Goal: Information Seeking & Learning: Learn about a topic

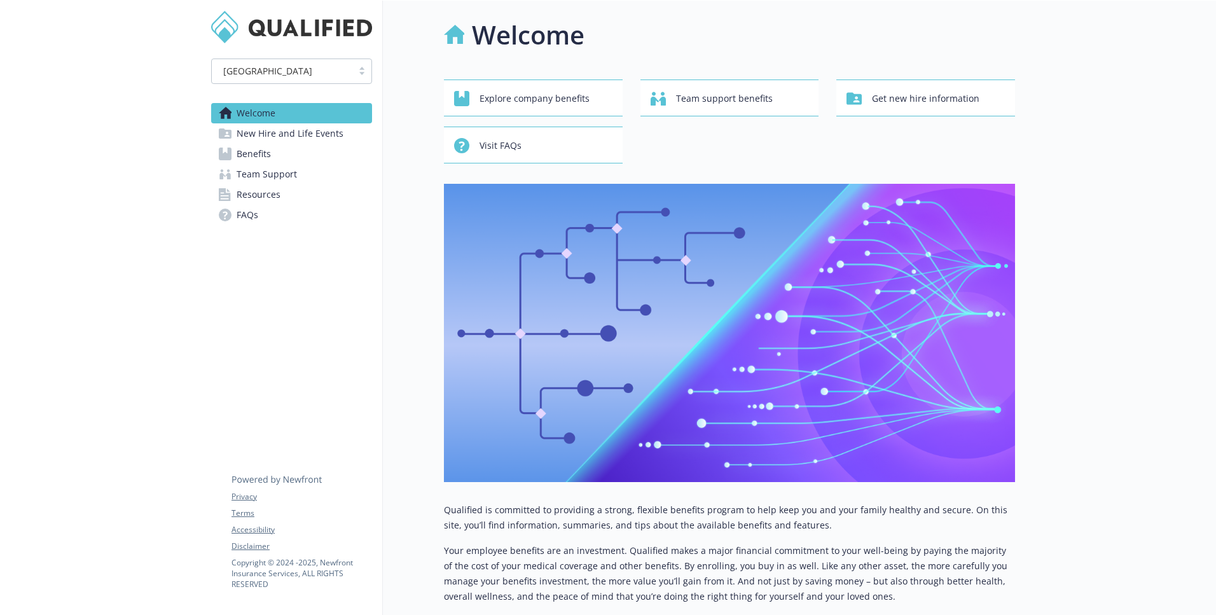
click at [348, 134] on link "New Hire and Life Events" at bounding box center [291, 133] width 161 height 20
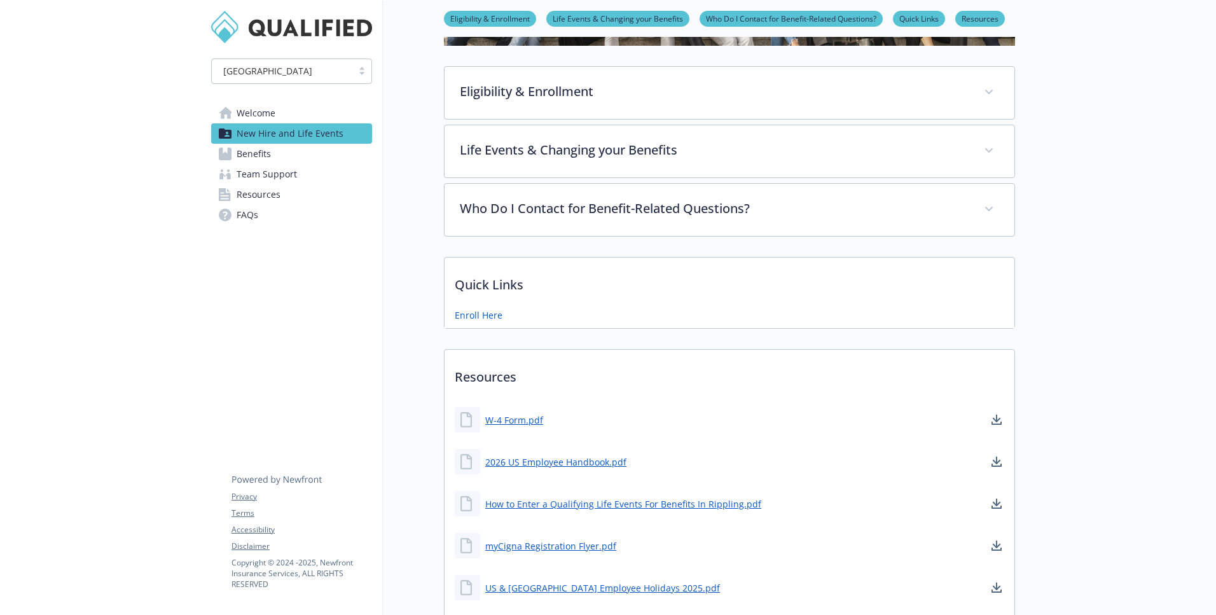
scroll to position [179, 0]
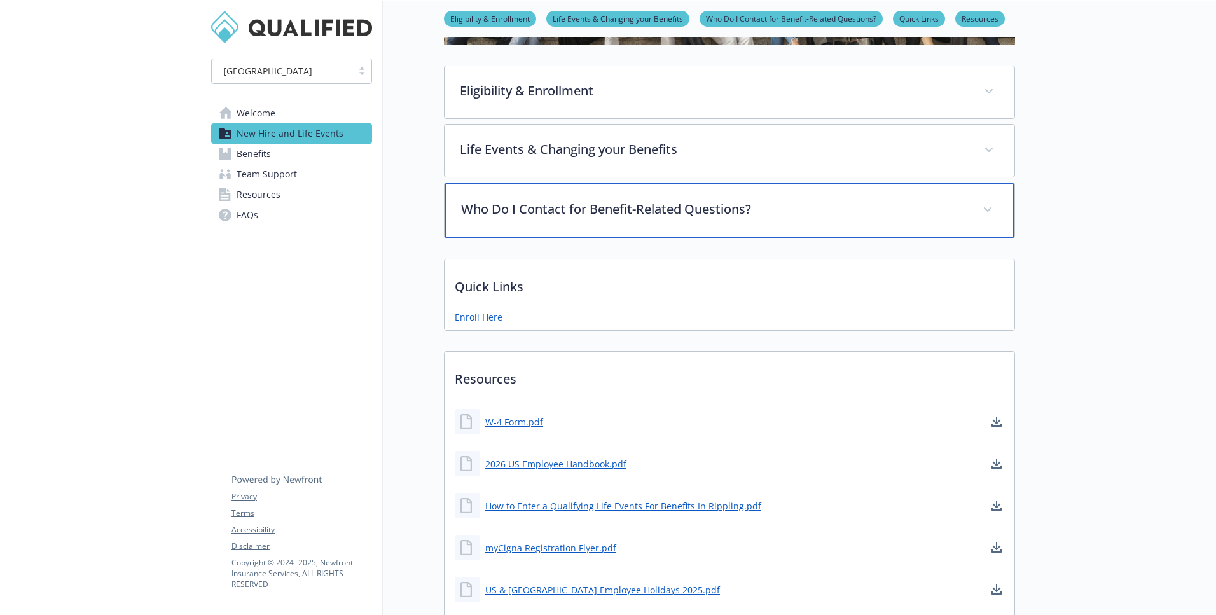
click at [638, 214] on p "Who Do I Contact for Benefit-Related Questions?" at bounding box center [714, 209] width 506 height 19
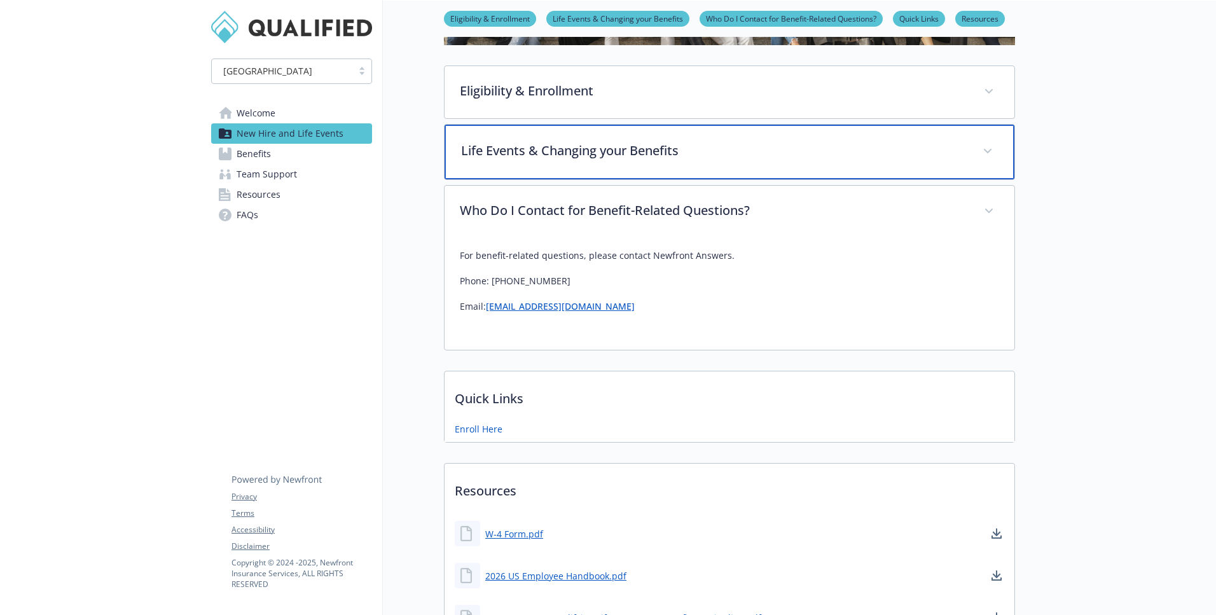
click at [588, 169] on div "Life Events & Changing your Benefits" at bounding box center [730, 152] width 570 height 55
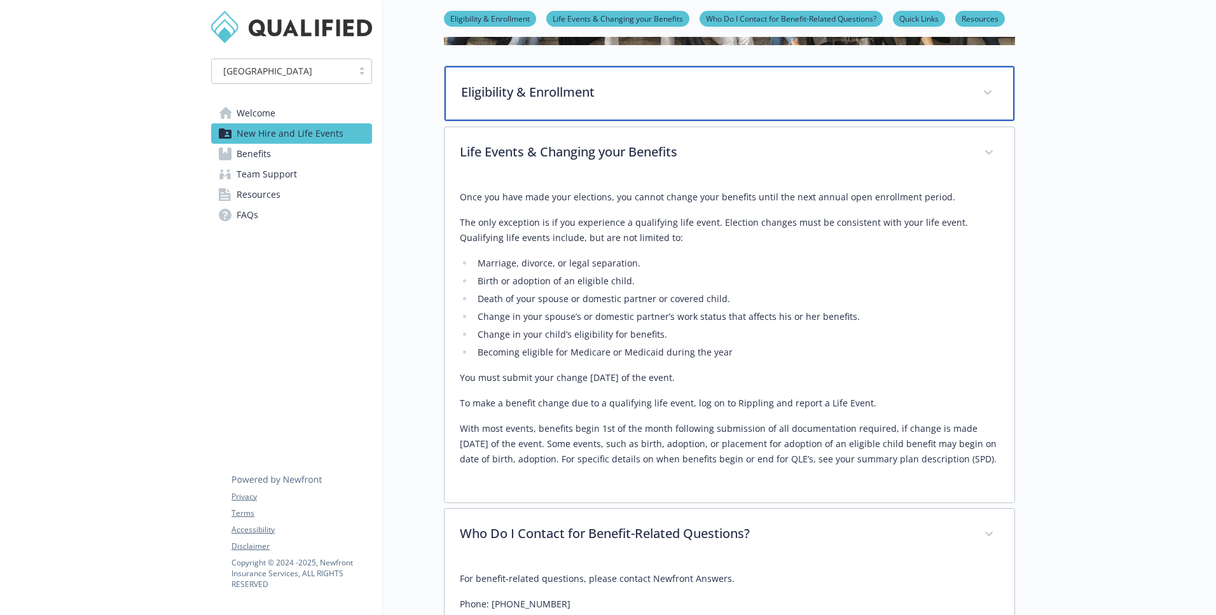
click at [562, 109] on div "Eligibility & Enrollment" at bounding box center [730, 93] width 570 height 55
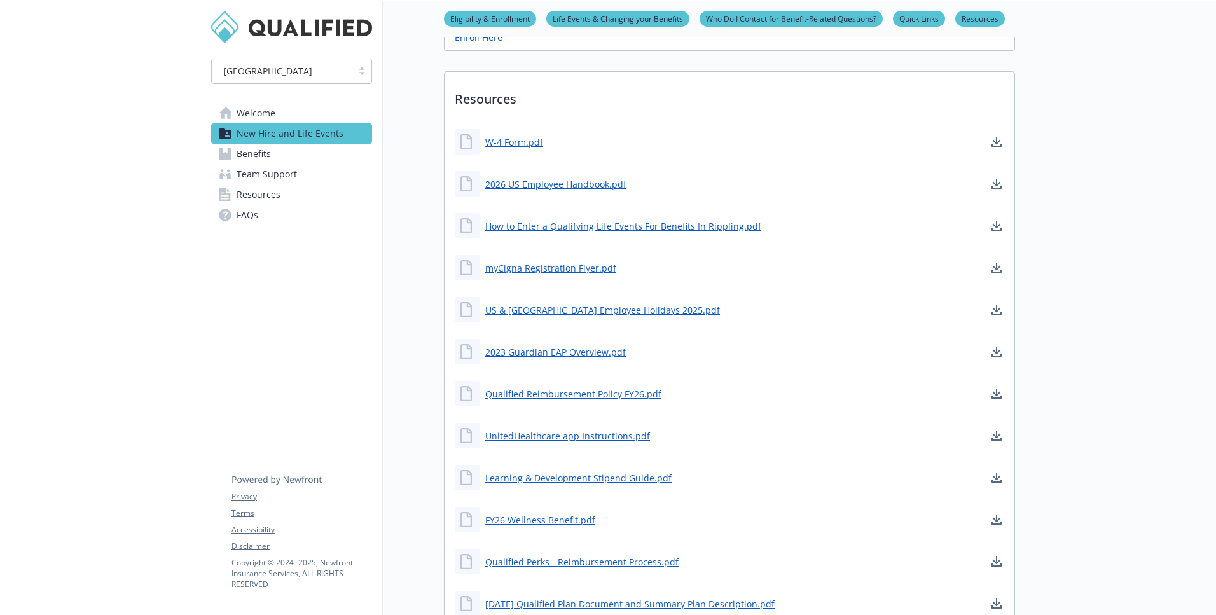
scroll to position [1461, 0]
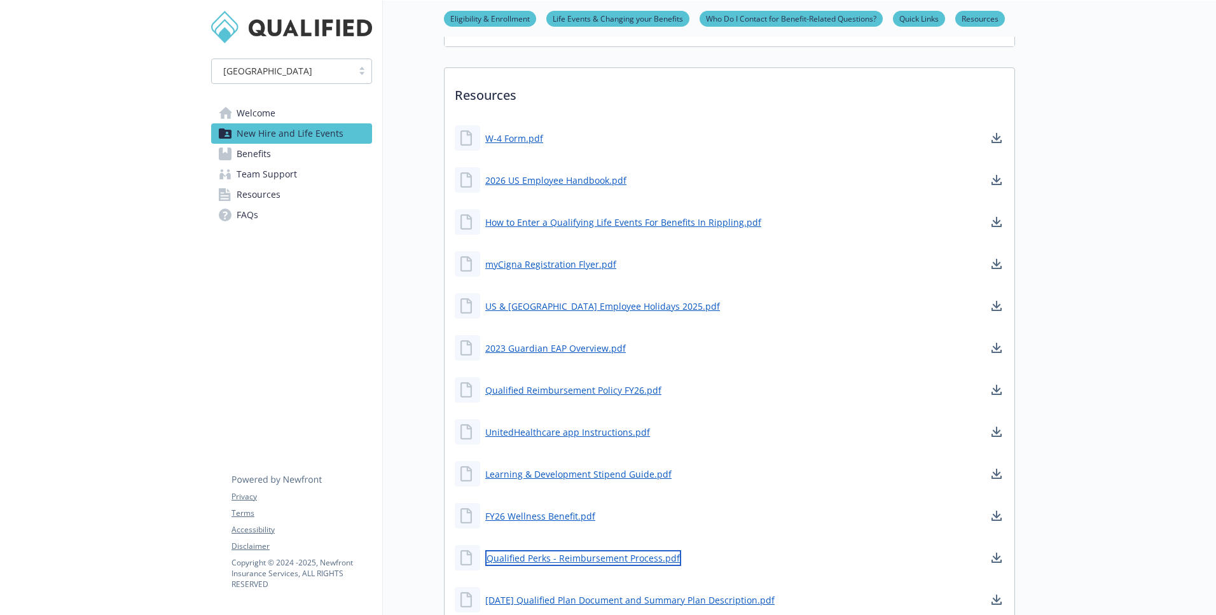
click at [632, 550] on link "Qualified Perks - Reimbursement Process.pdf" at bounding box center [583, 558] width 196 height 16
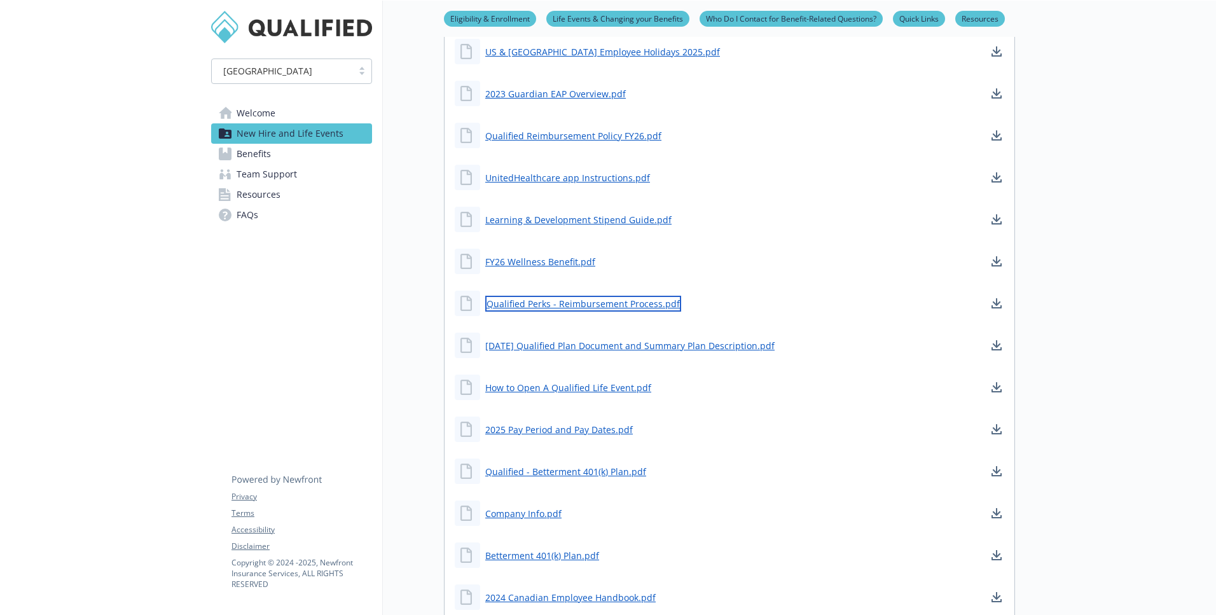
scroll to position [1715, 0]
click at [606, 464] on link "Qualified - Betterment 401(k) Plan.pdf" at bounding box center [567, 472] width 164 height 16
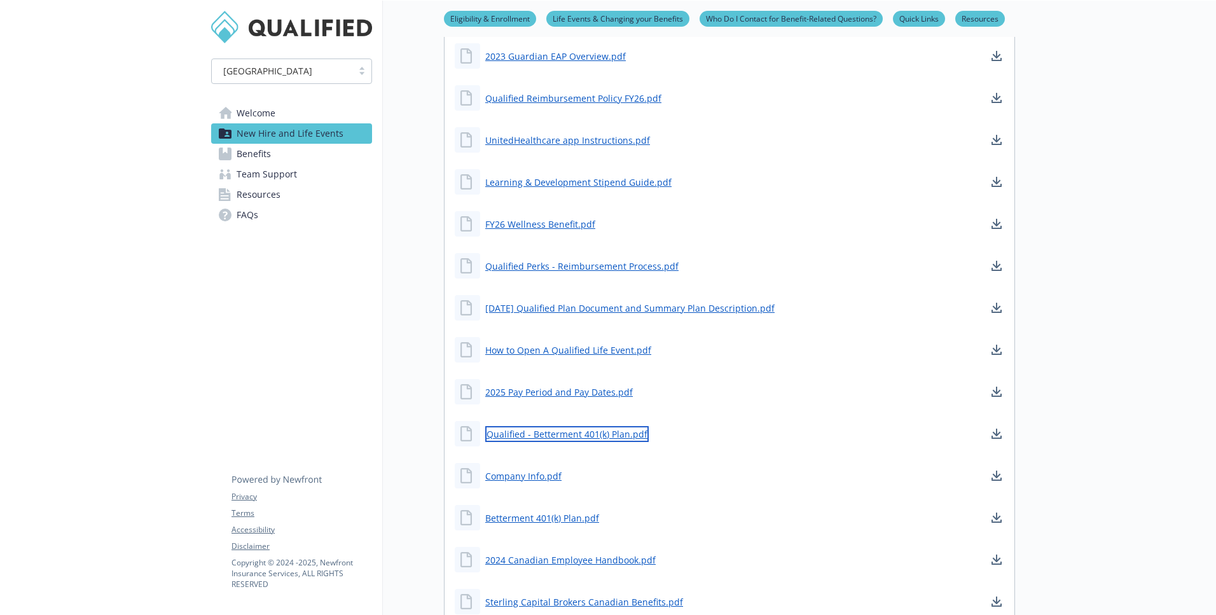
scroll to position [1774, 0]
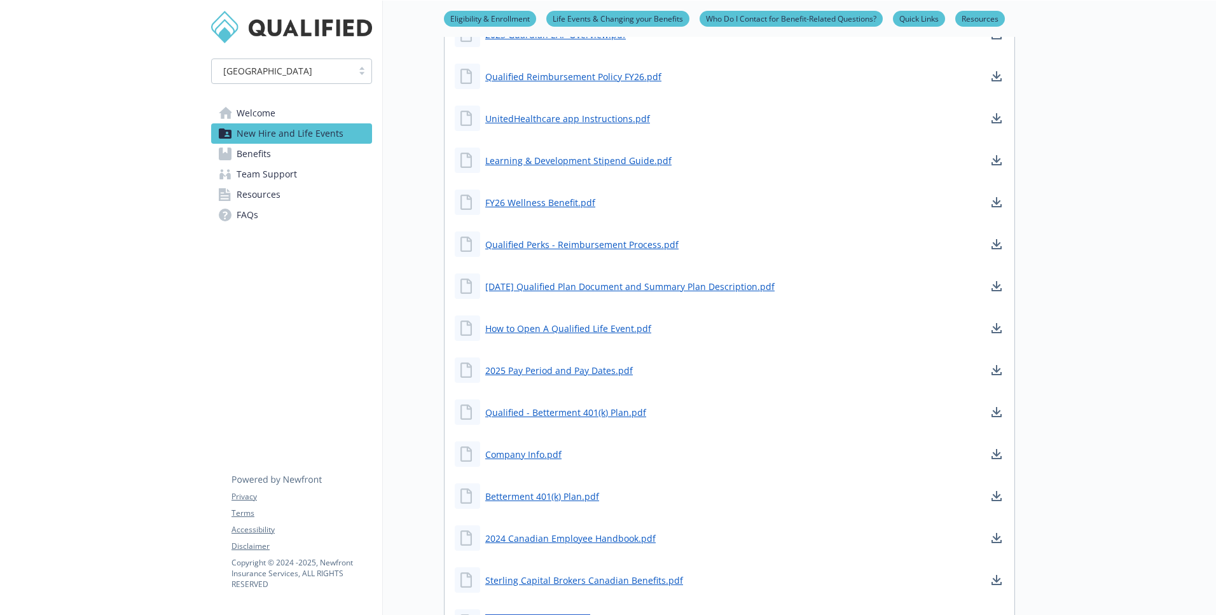
click at [508, 615] on link "2025 Benefits Guide.pdf" at bounding box center [537, 623] width 105 height 16
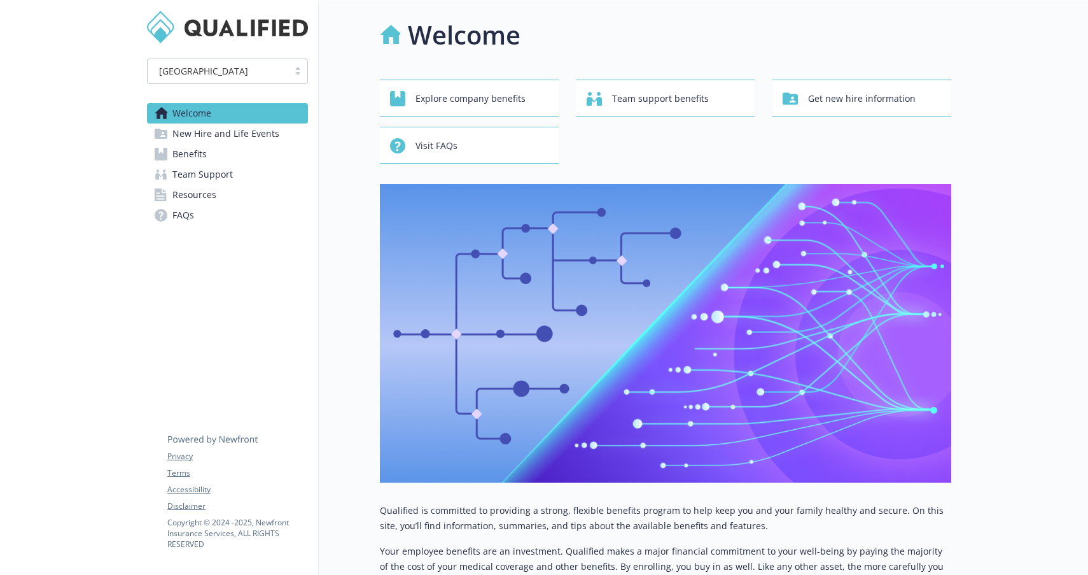
click at [194, 150] on span "Benefits" at bounding box center [189, 154] width 34 height 20
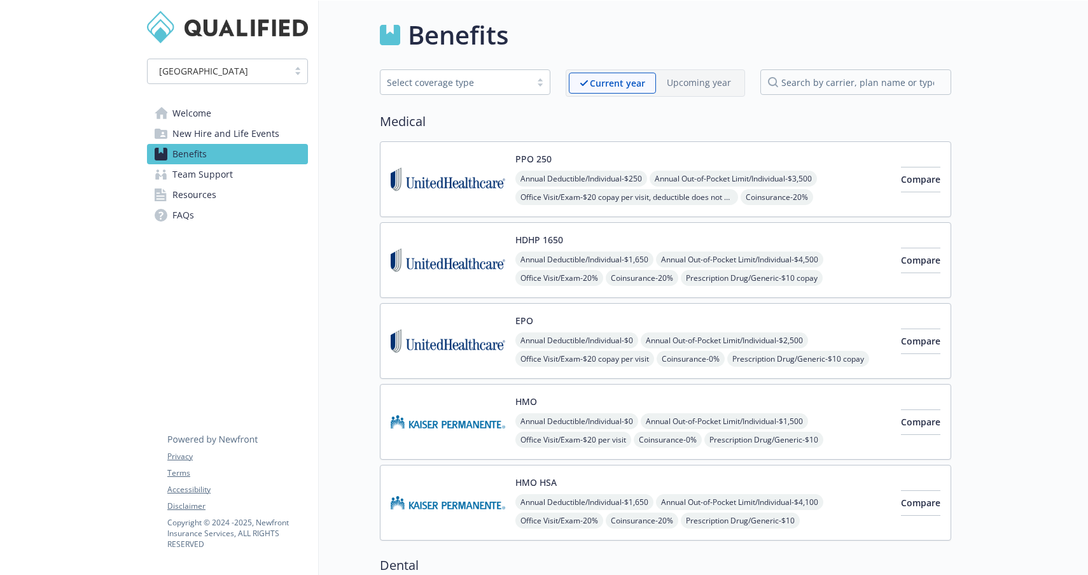
click at [213, 193] on span "Resources" at bounding box center [194, 195] width 44 height 20
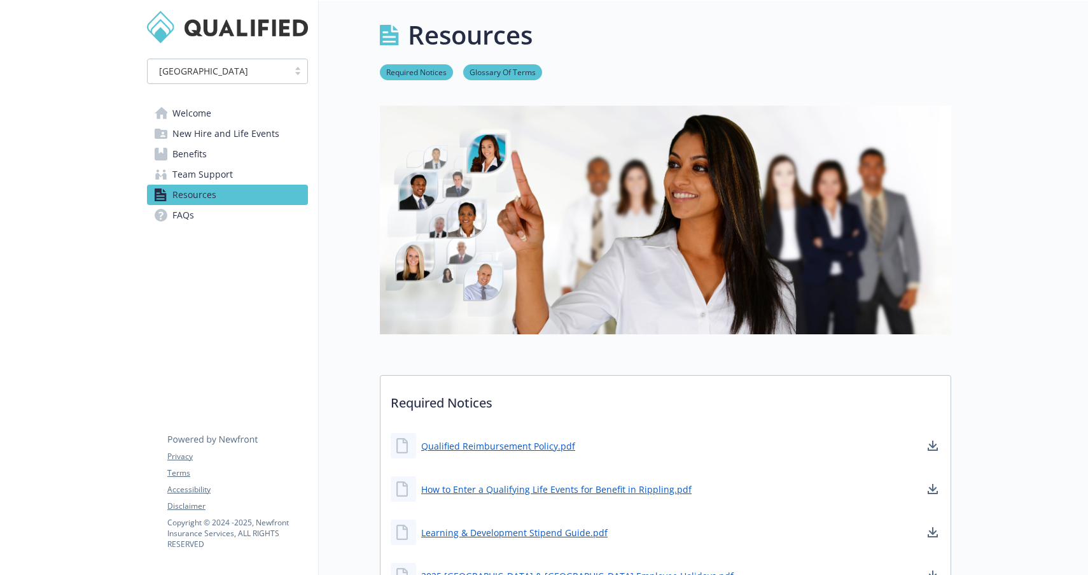
click at [220, 109] on link "Welcome" at bounding box center [227, 113] width 161 height 20
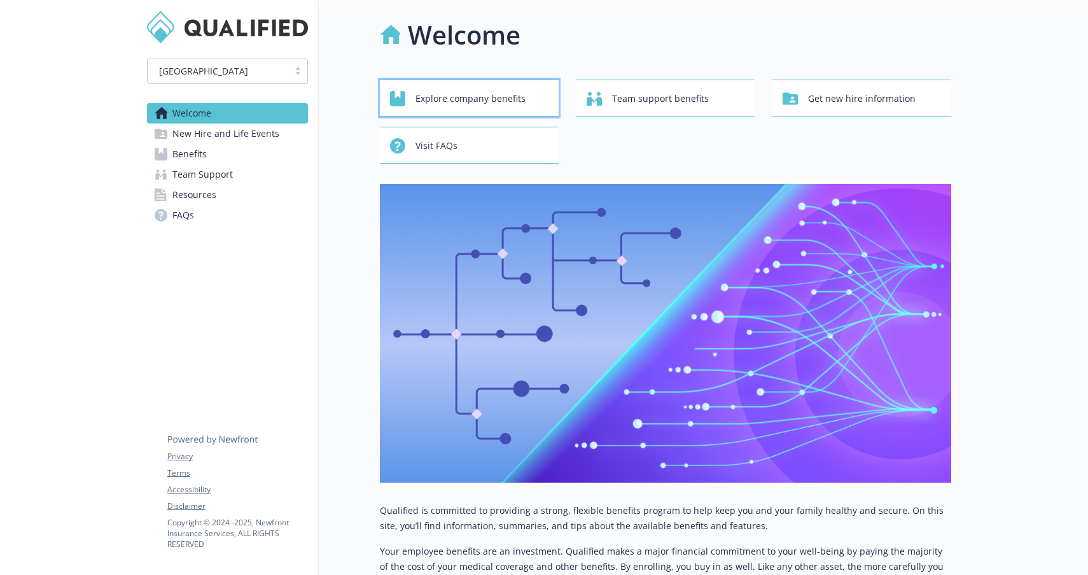
click at [443, 92] on span "Explore company benefits" at bounding box center [470, 99] width 110 height 24
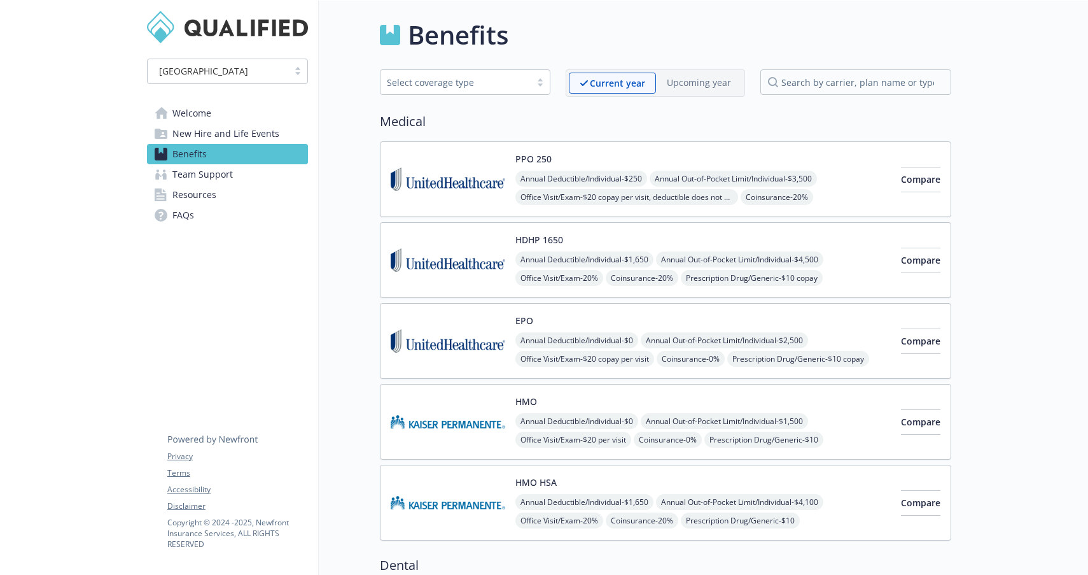
click at [242, 135] on span "New Hire and Life Events" at bounding box center [225, 133] width 107 height 20
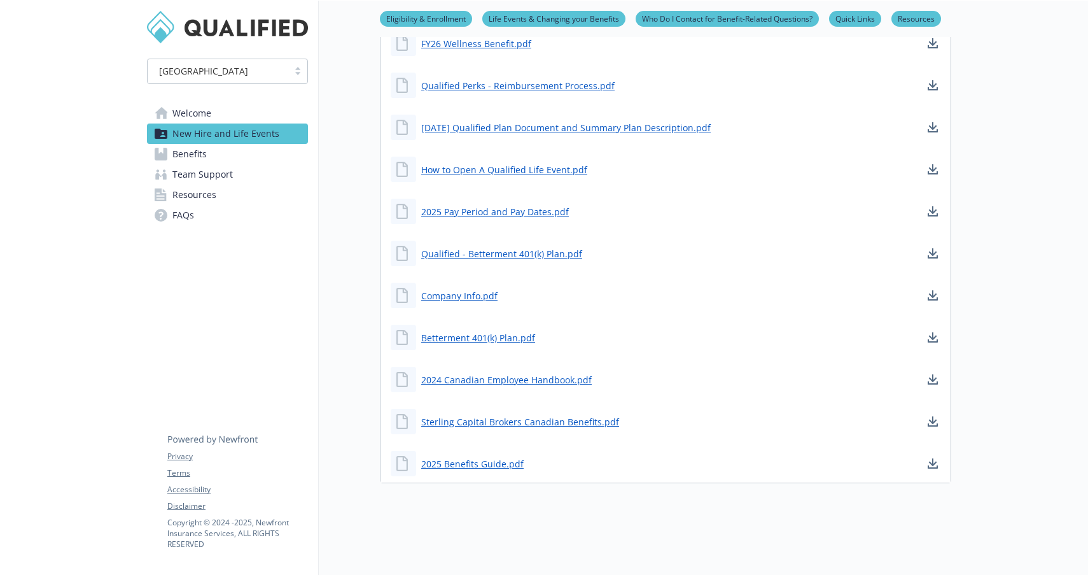
scroll to position [931, 0]
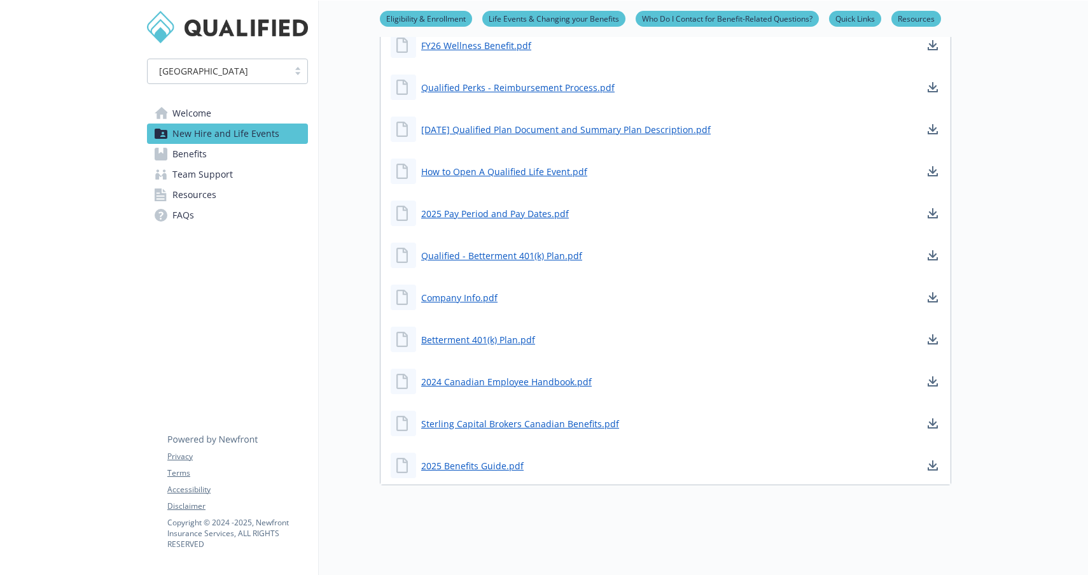
click at [188, 176] on span "Team Support" at bounding box center [202, 174] width 60 height 20
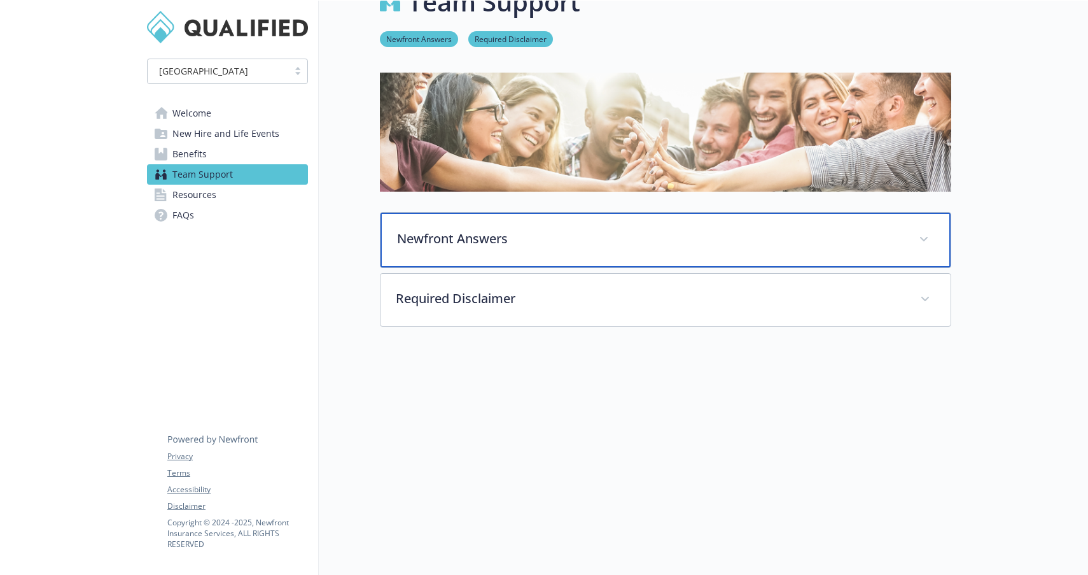
scroll to position [36, 0]
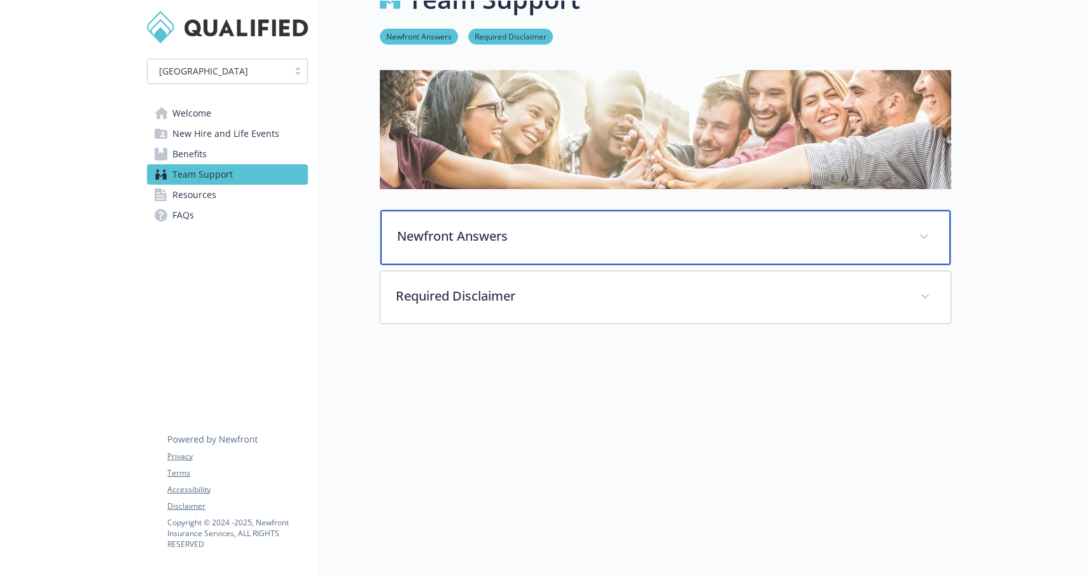
click at [525, 247] on div "Newfront Answers" at bounding box center [665, 237] width 570 height 55
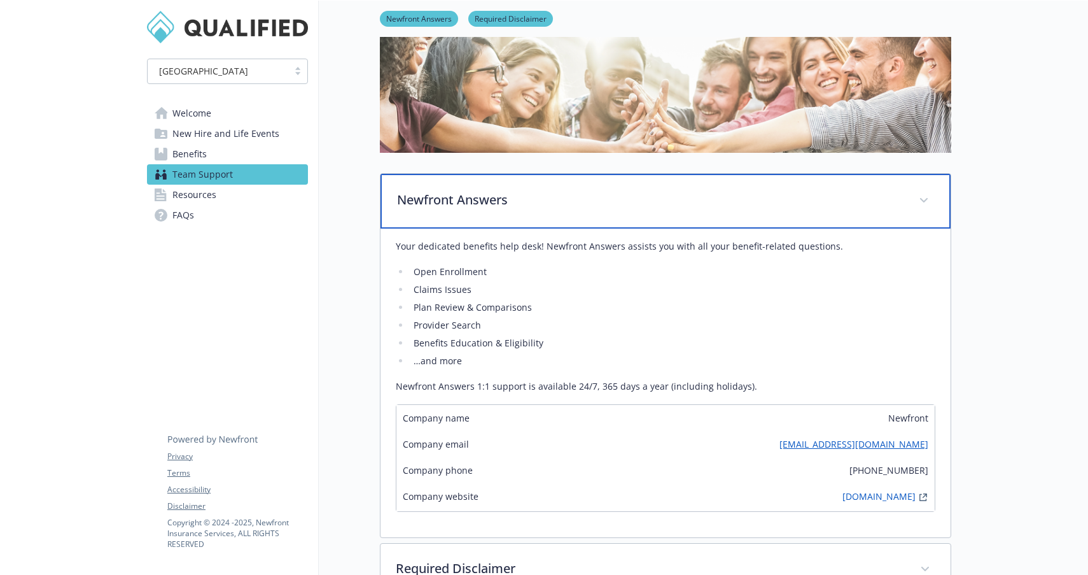
scroll to position [76, 0]
